Goal: Transaction & Acquisition: Purchase product/service

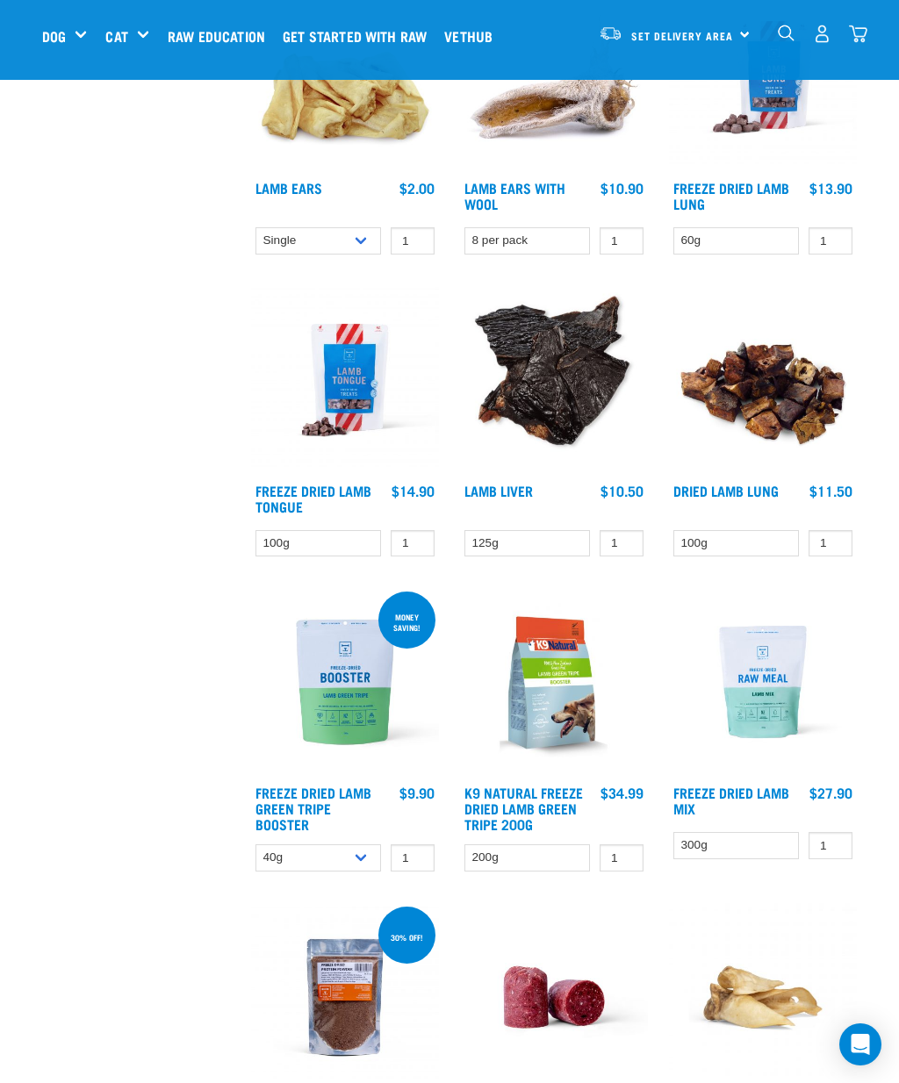
scroll to position [1425, 0]
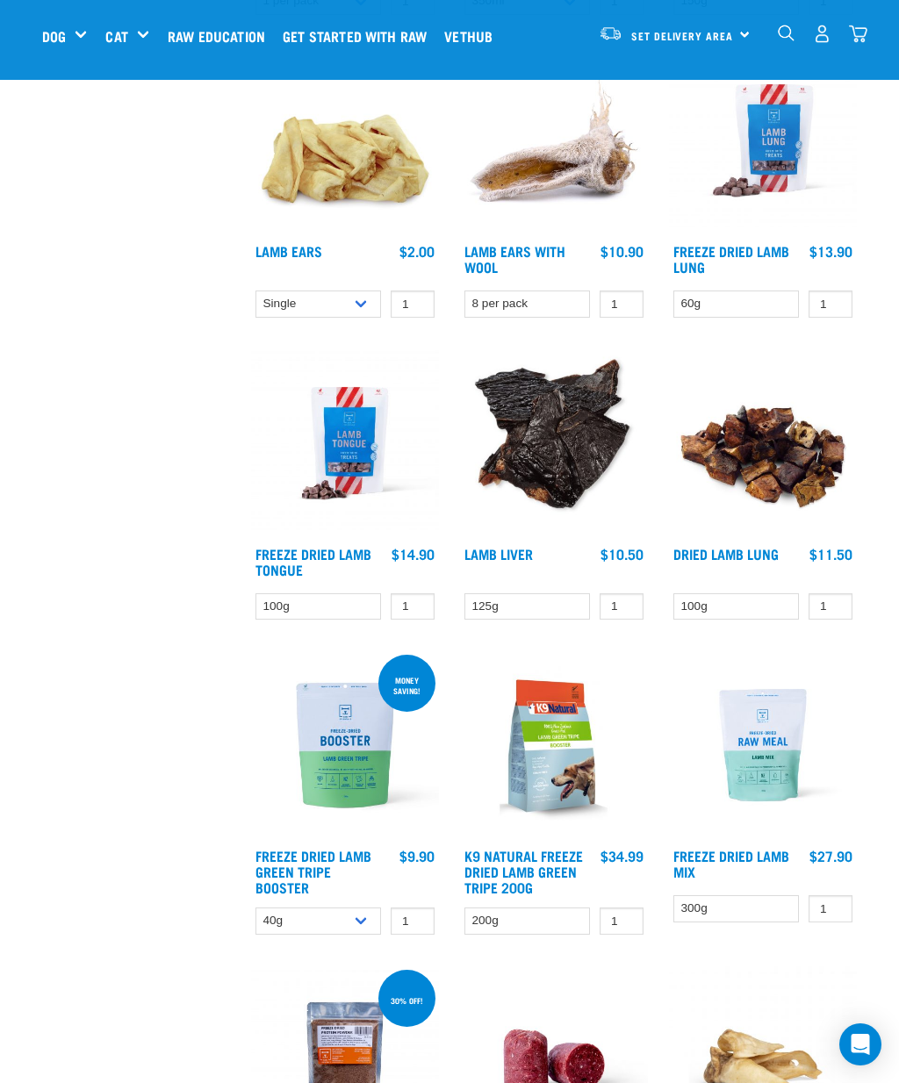
click at [541, 434] on img at bounding box center [554, 443] width 188 height 188
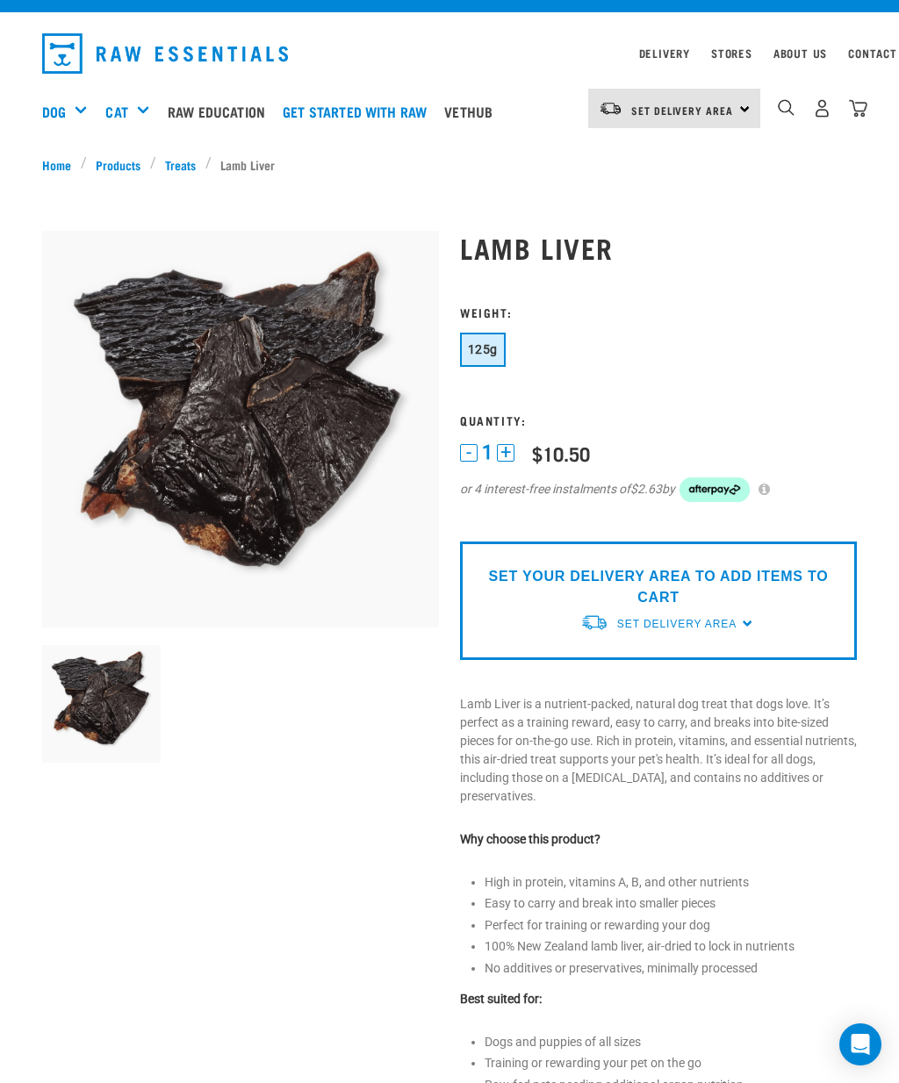
scroll to position [18, 0]
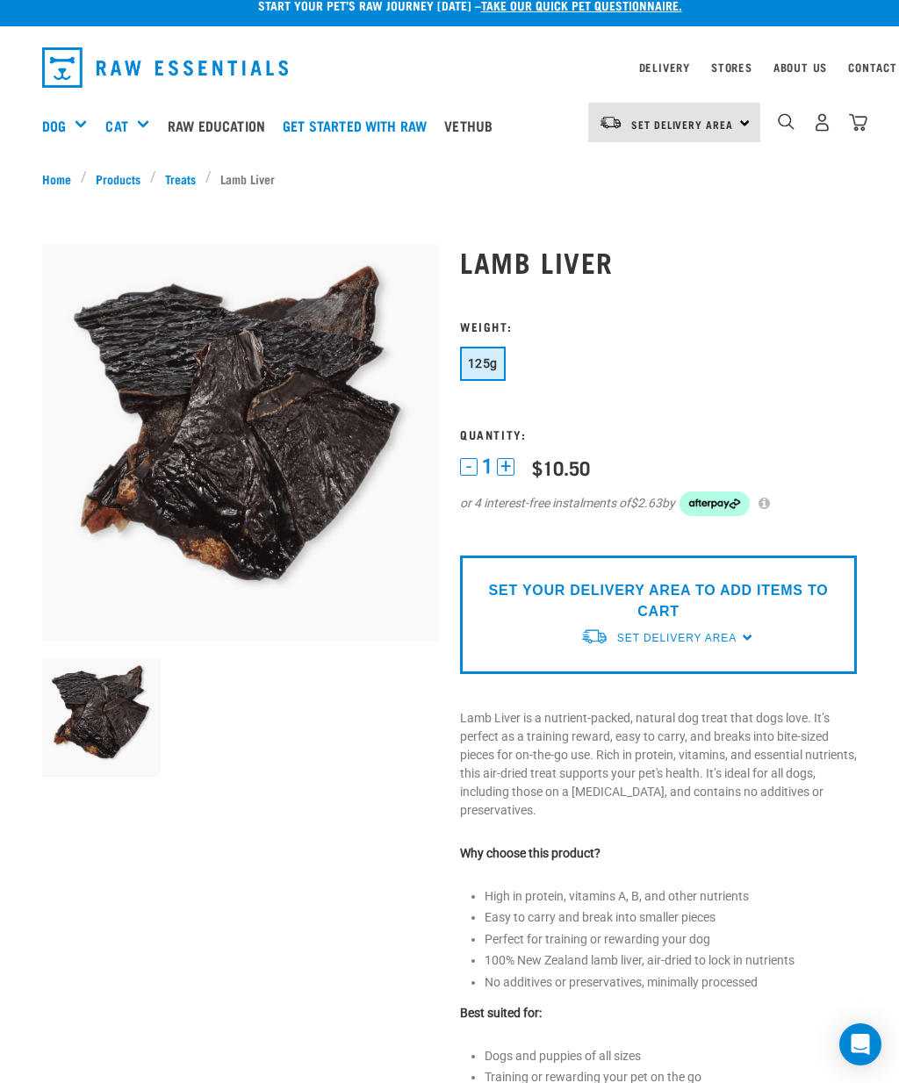
click at [654, 638] on span "Set Delivery Area" at bounding box center [676, 638] width 119 height 12
click at [630, 668] on link "[GEOGRAPHIC_DATA]" at bounding box center [667, 678] width 175 height 29
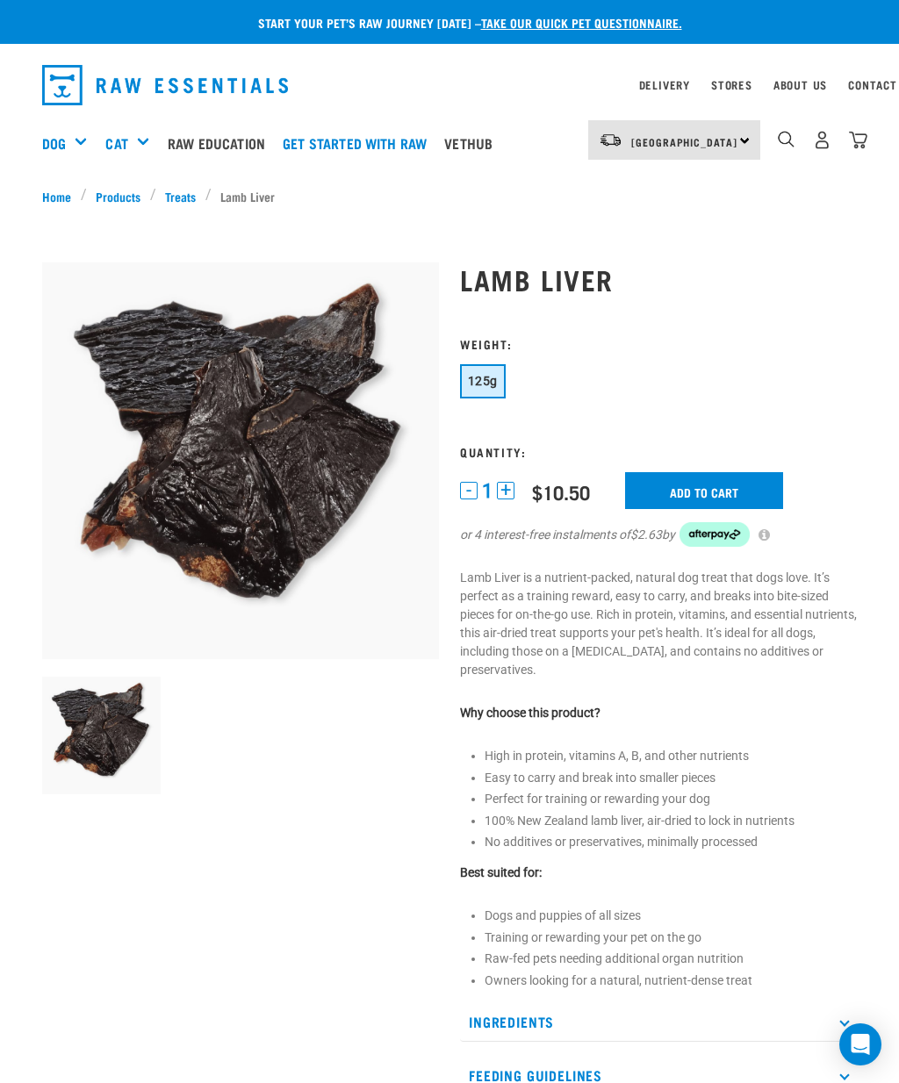
click at [186, 193] on link "Treats" at bounding box center [180, 196] width 49 height 18
